Goal: Navigation & Orientation: Find specific page/section

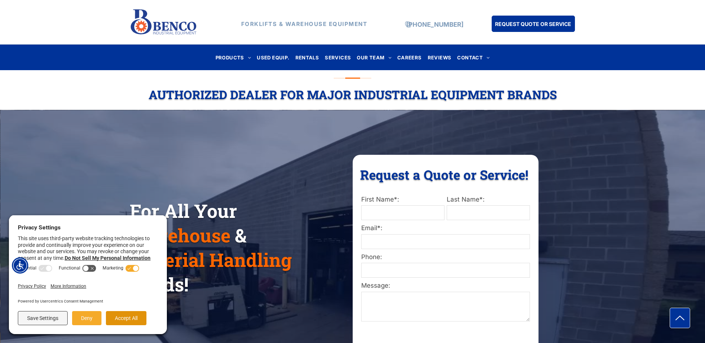
click at [111, 320] on button "Accept All" at bounding box center [126, 318] width 41 height 14
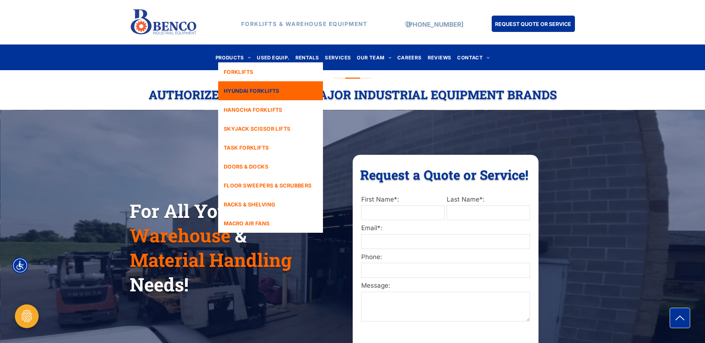
click at [243, 95] on link "HYUNDAI FORKLIFTS" at bounding box center [270, 90] width 105 height 19
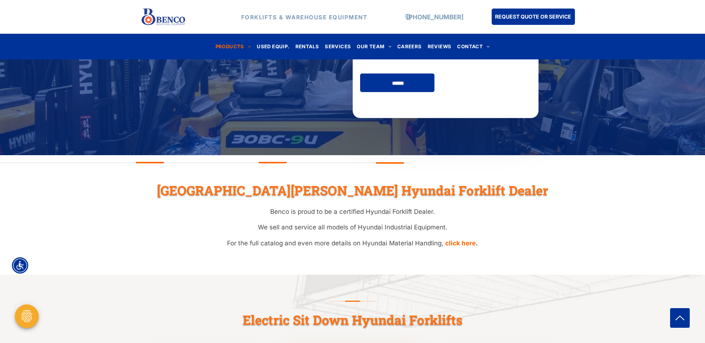
scroll to position [186, 0]
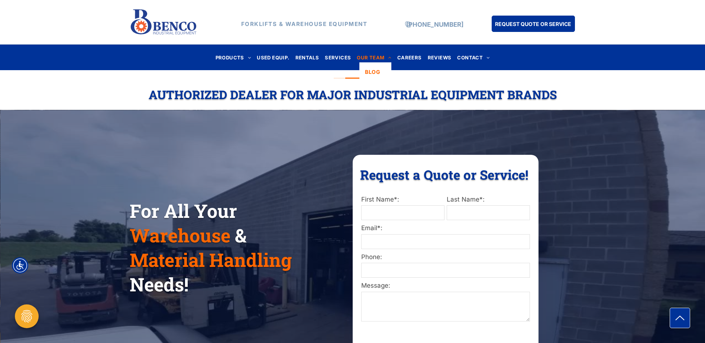
click at [371, 59] on span "OUR TEAM" at bounding box center [374, 57] width 35 height 10
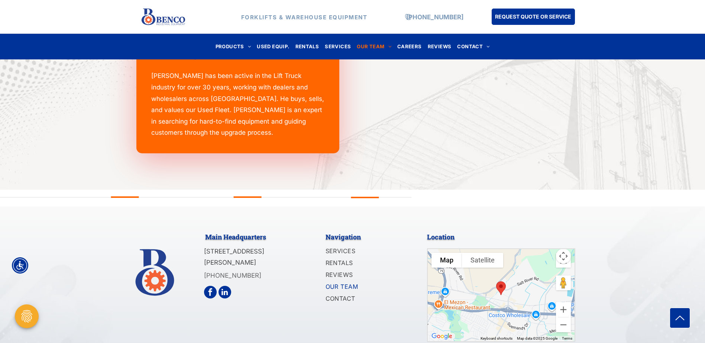
scroll to position [1071, 0]
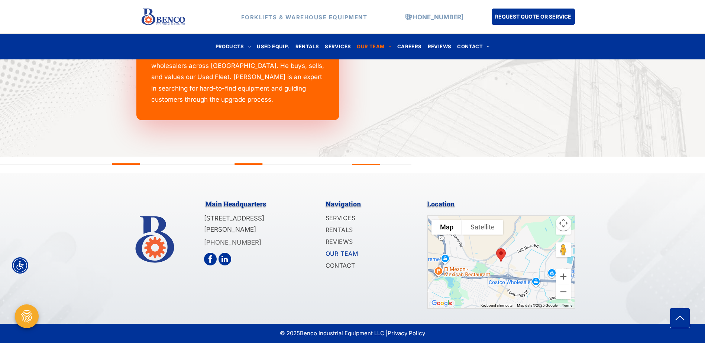
click at [512, 266] on div at bounding box center [501, 262] width 147 height 92
click at [569, 294] on button "Zoom out" at bounding box center [563, 292] width 15 height 15
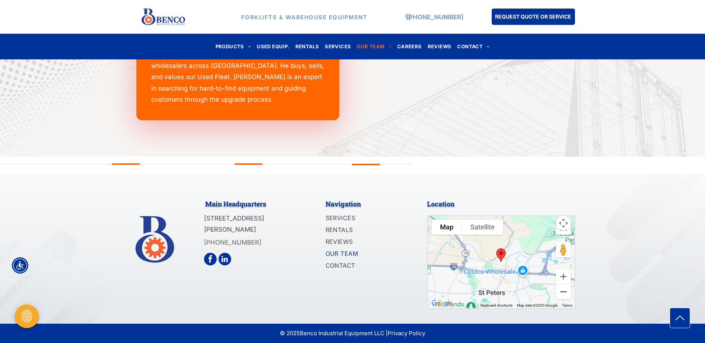
click at [569, 294] on button "Zoom out" at bounding box center [563, 292] width 15 height 15
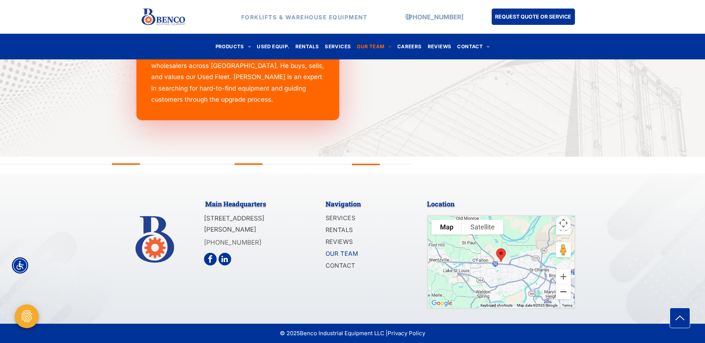
click at [569, 294] on button "Zoom out" at bounding box center [563, 292] width 15 height 15
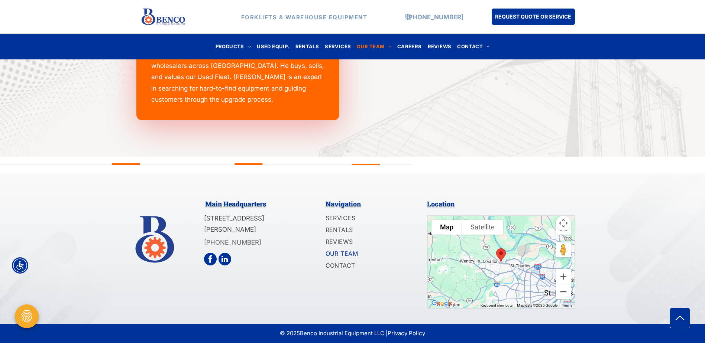
click at [569, 294] on button "Zoom out" at bounding box center [563, 292] width 15 height 15
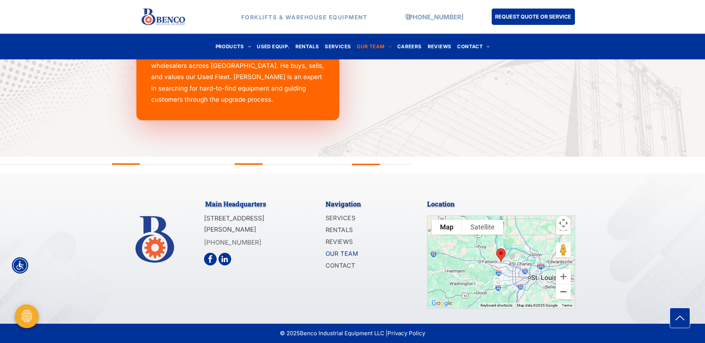
click at [569, 294] on button "Zoom out" at bounding box center [563, 292] width 15 height 15
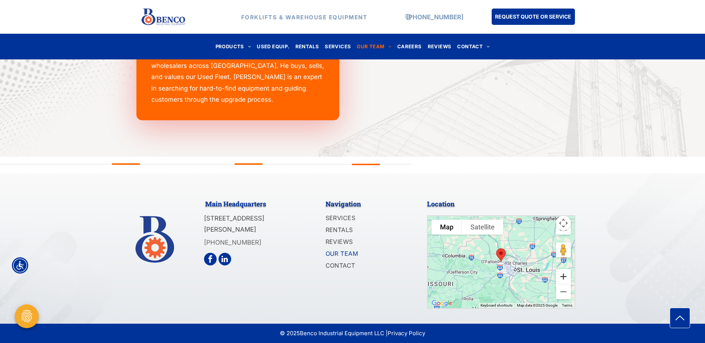
click at [562, 278] on button "Zoom in" at bounding box center [563, 276] width 15 height 15
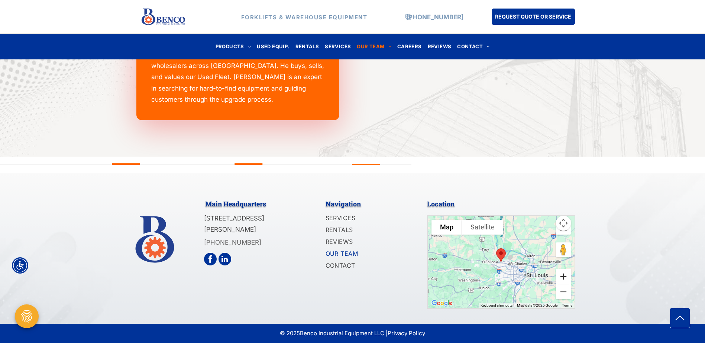
click at [562, 278] on button "Zoom in" at bounding box center [563, 276] width 15 height 15
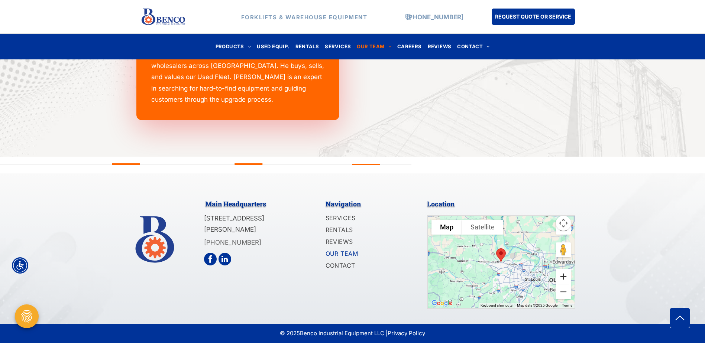
click at [562, 278] on button "Zoom in" at bounding box center [563, 276] width 15 height 15
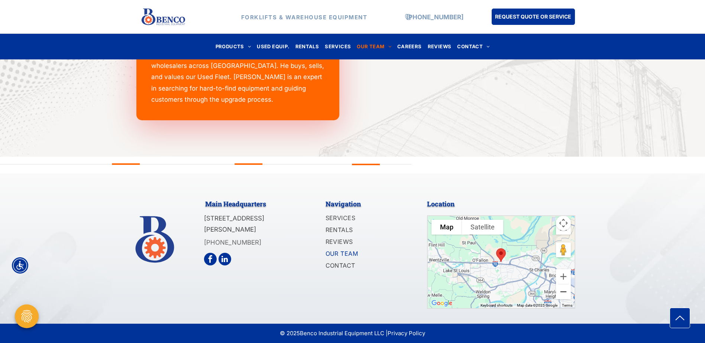
click at [563, 288] on button "Zoom out" at bounding box center [563, 292] width 15 height 15
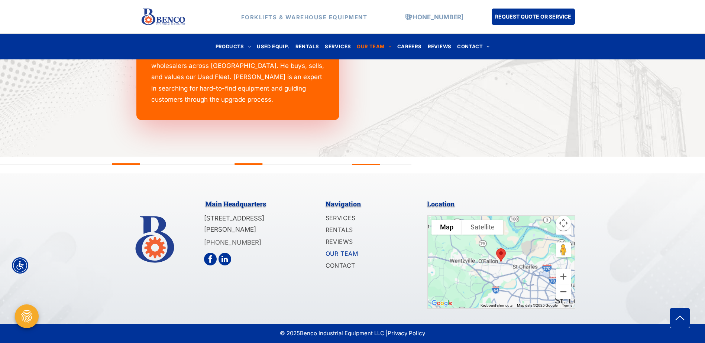
click at [563, 288] on button "Zoom out" at bounding box center [563, 292] width 15 height 15
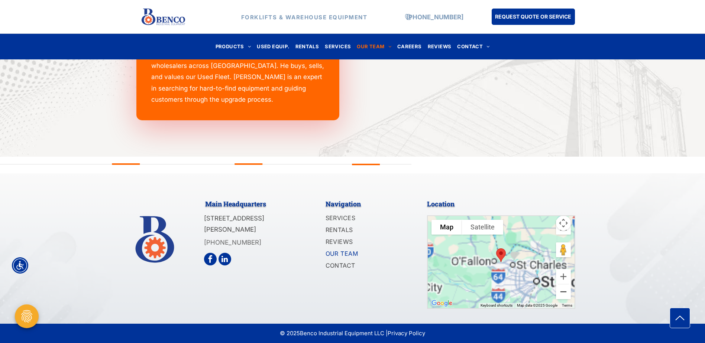
click at [563, 288] on button "Zoom out" at bounding box center [563, 292] width 15 height 15
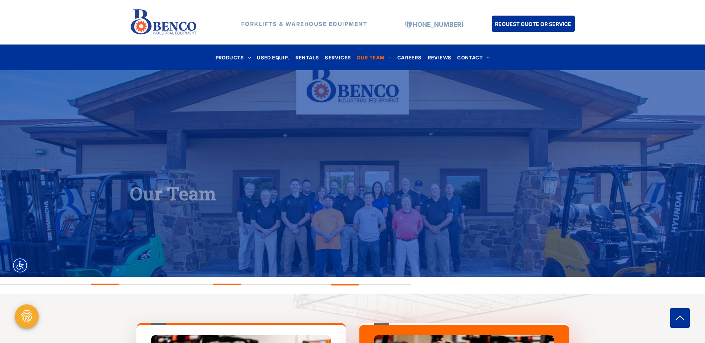
scroll to position [0, 0]
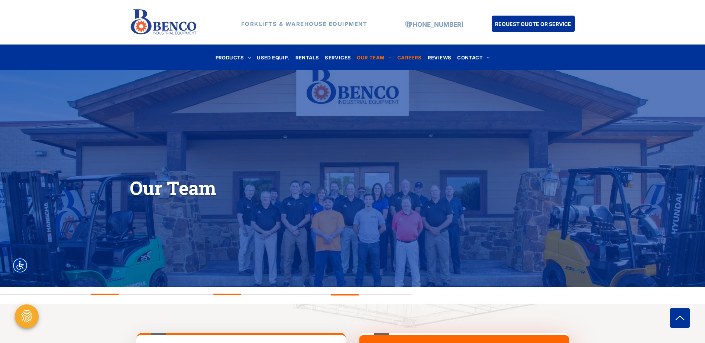
click at [414, 57] on span "CAREERS" at bounding box center [409, 57] width 25 height 10
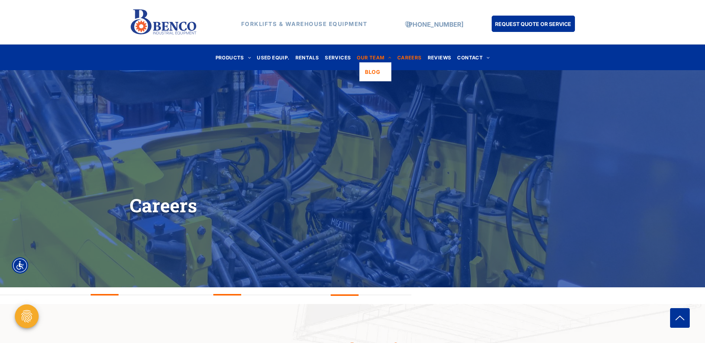
click at [366, 56] on span "OUR TEAM" at bounding box center [374, 57] width 35 height 10
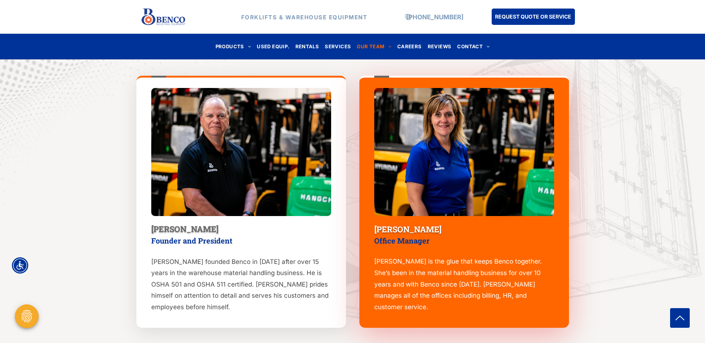
scroll to position [260, 0]
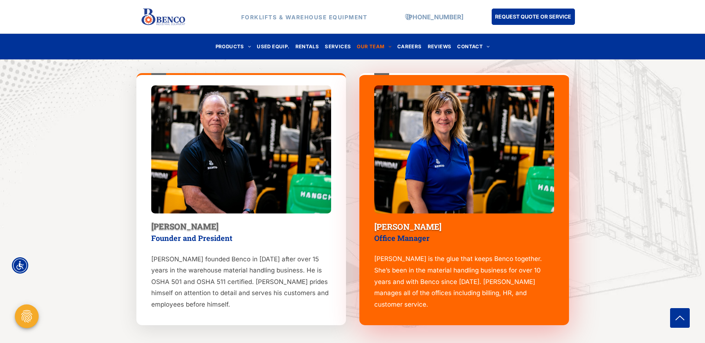
click at [172, 244] on div "Denis Benden Founder and President Denis founded Benco in 2004 after over 15 ye…" at bounding box center [241, 199] width 210 height 252
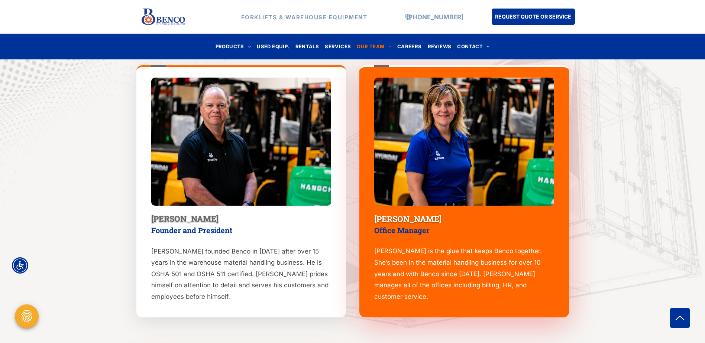
scroll to position [297, 0]
